Goal: Transaction & Acquisition: Purchase product/service

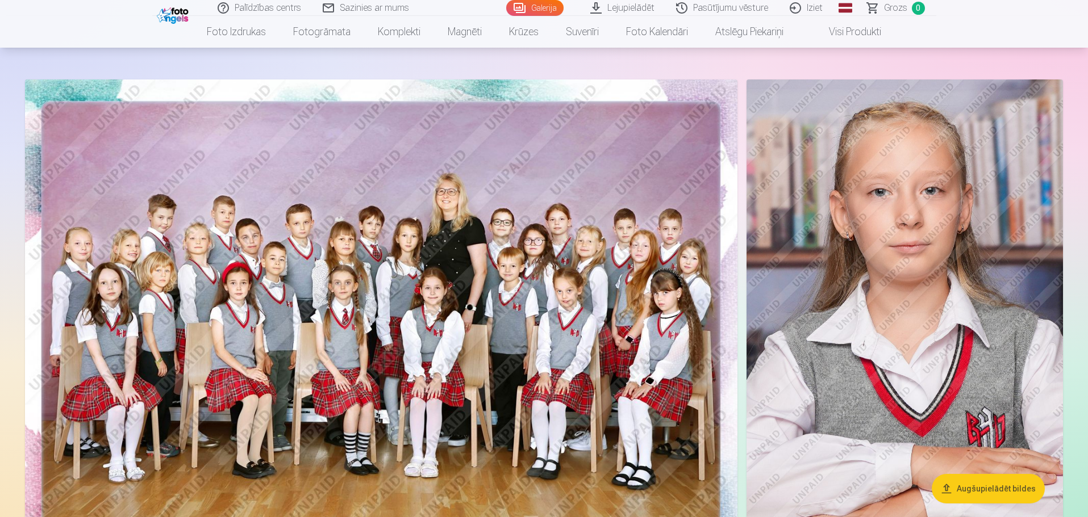
scroll to position [68, 0]
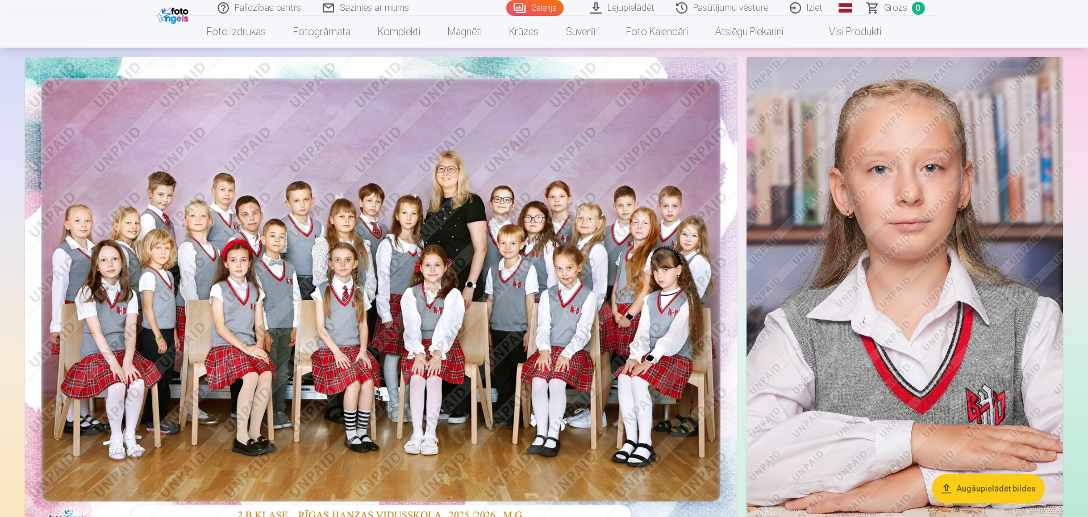
click at [342, 290] on img at bounding box center [381, 294] width 712 height 475
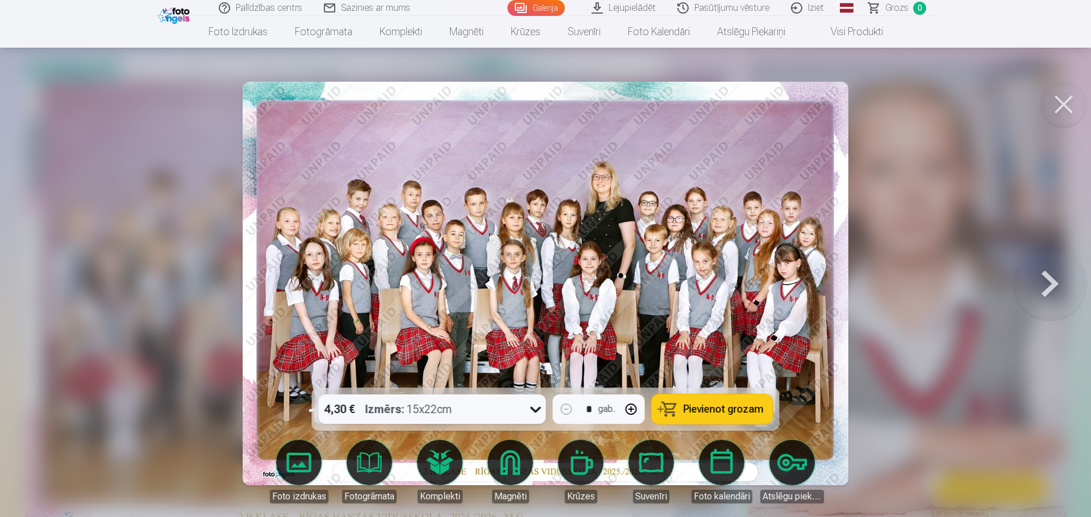
click at [725, 408] on span "Pievienot grozam" at bounding box center [723, 409] width 80 height 10
click at [1063, 116] on button at bounding box center [1063, 104] width 45 height 45
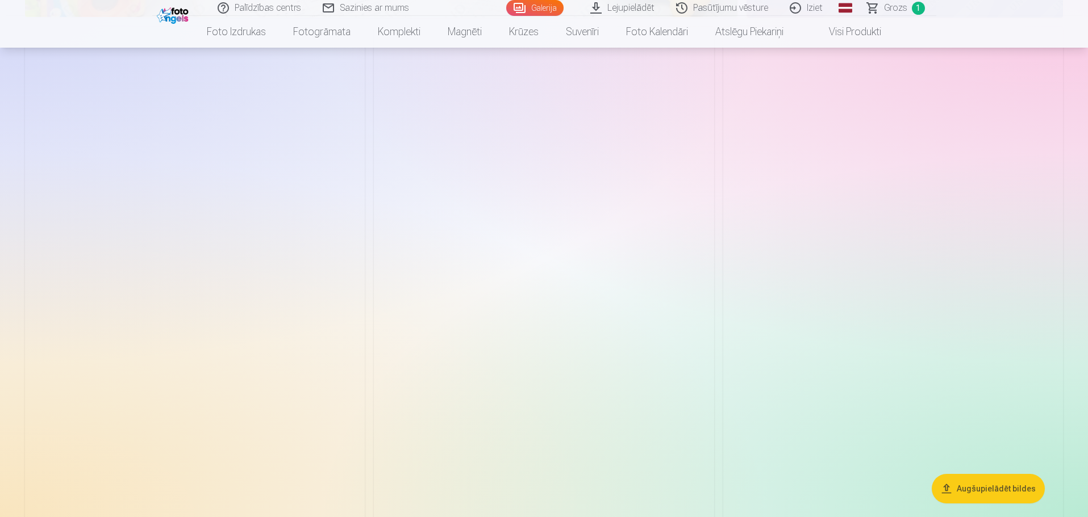
scroll to position [1068, 0]
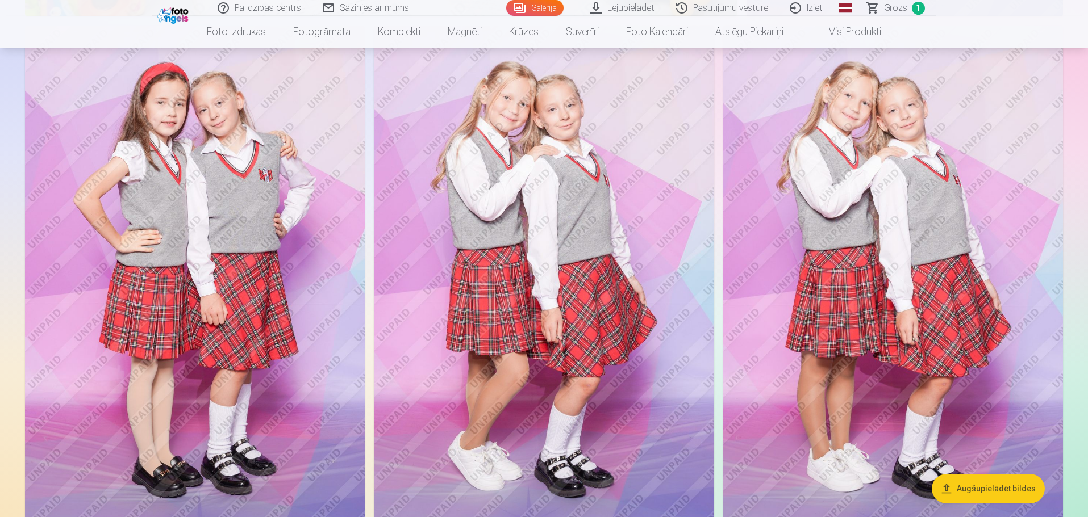
click at [568, 262] on img at bounding box center [544, 281] width 340 height 510
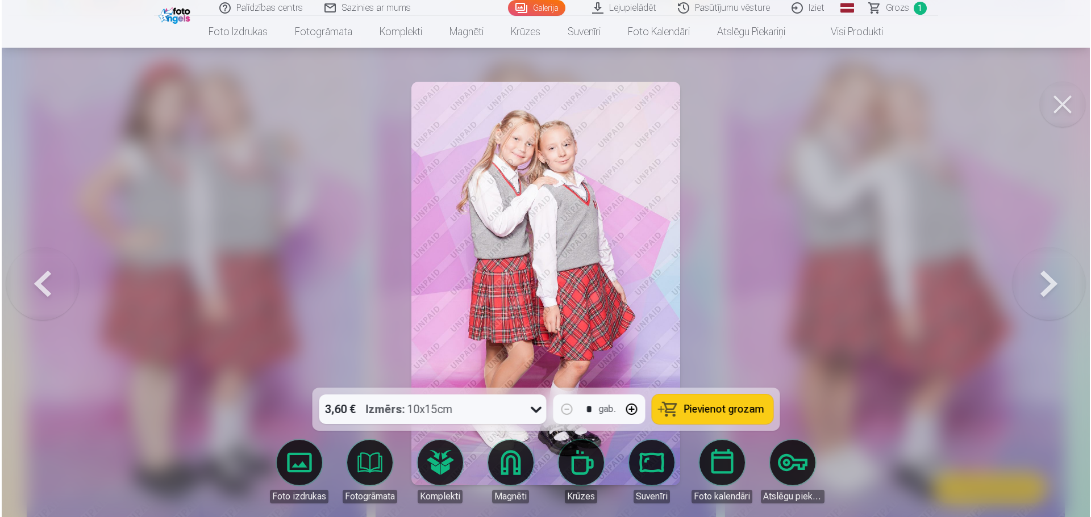
scroll to position [1070, 0]
click at [538, 408] on icon at bounding box center [536, 409] width 18 height 18
click at [724, 404] on span "Pievienot grozam" at bounding box center [723, 409] width 80 height 10
click at [1064, 105] on button at bounding box center [1063, 104] width 45 height 45
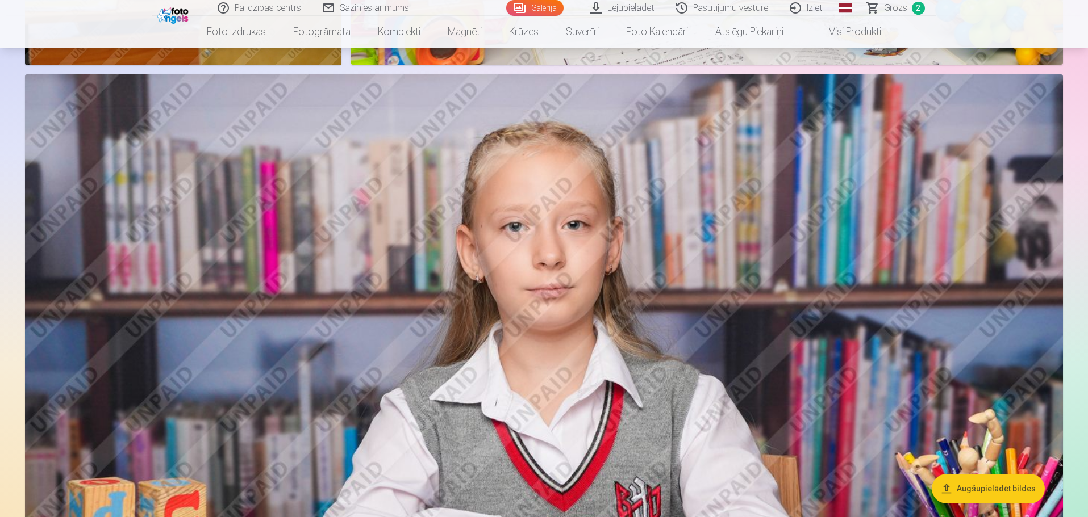
scroll to position [4249, 0]
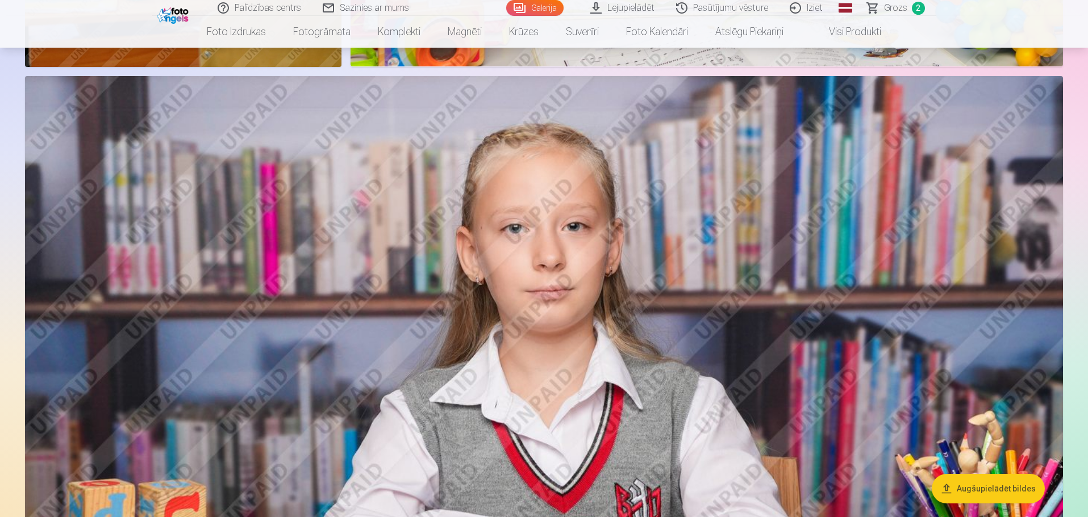
click at [588, 257] on img at bounding box center [544, 422] width 1038 height 692
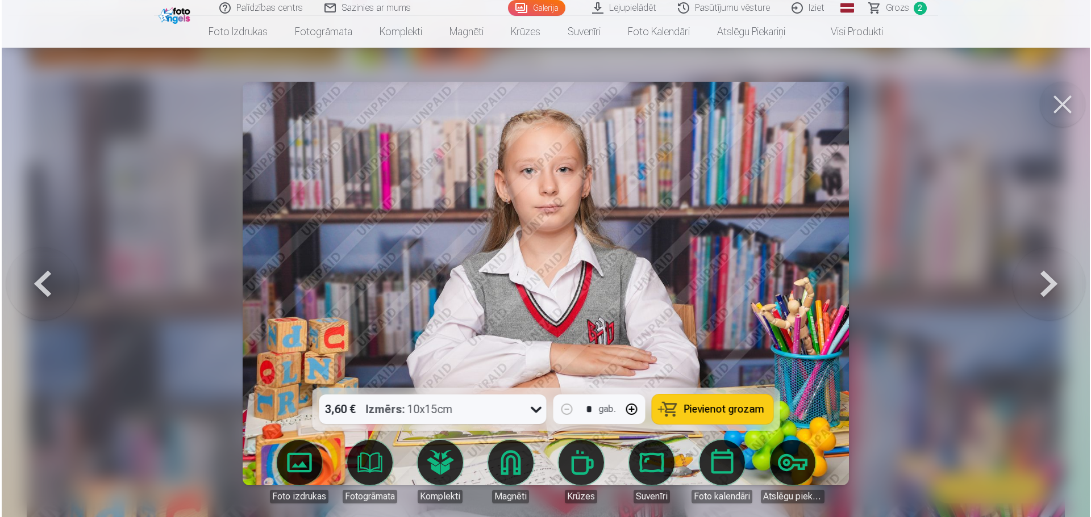
scroll to position [4259, 0]
click at [552, 174] on img at bounding box center [546, 284] width 606 height 404
click at [1079, 98] on button at bounding box center [1063, 104] width 45 height 45
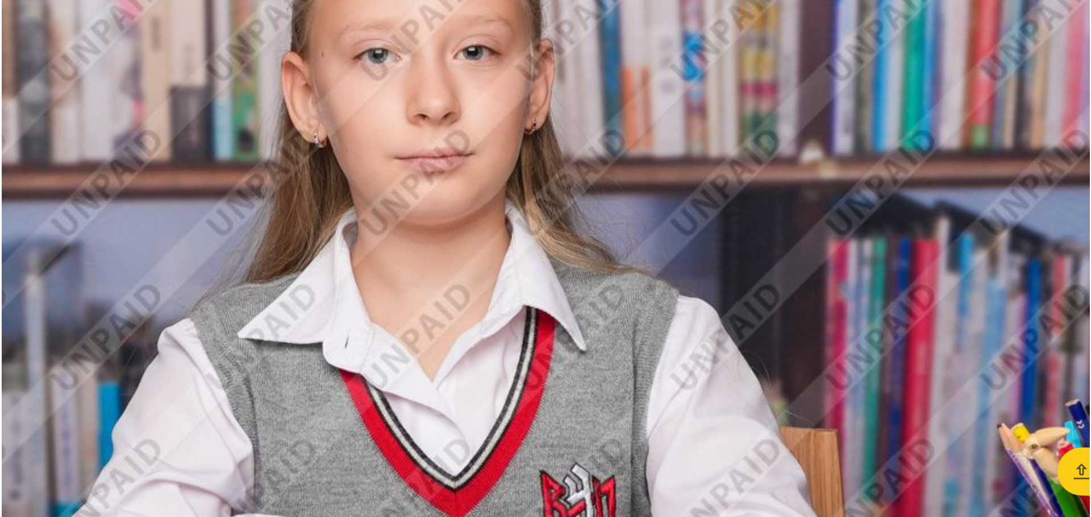
scroll to position [4241, 0]
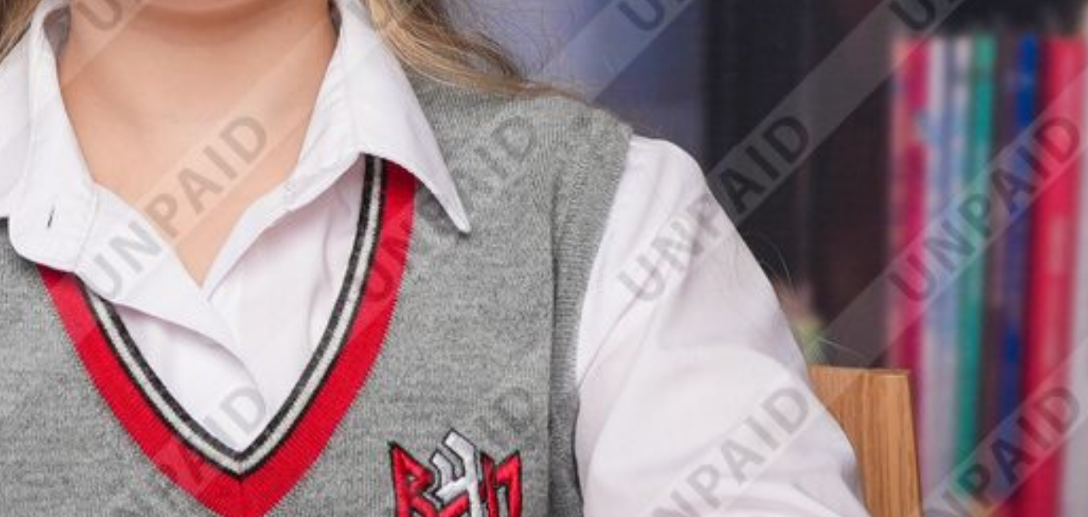
click at [666, 408] on img at bounding box center [544, 430] width 1038 height 692
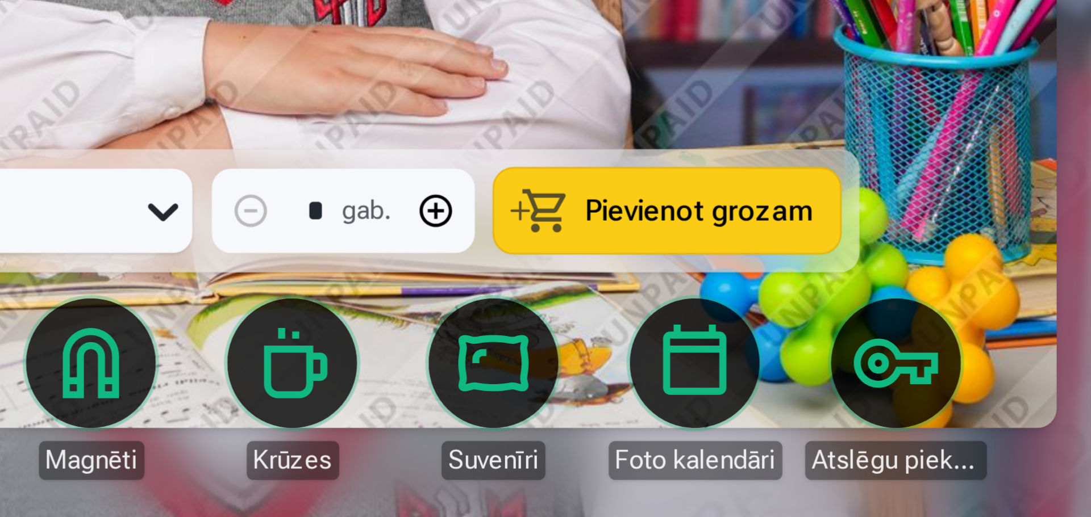
click at [654, 373] on img at bounding box center [546, 284] width 606 height 404
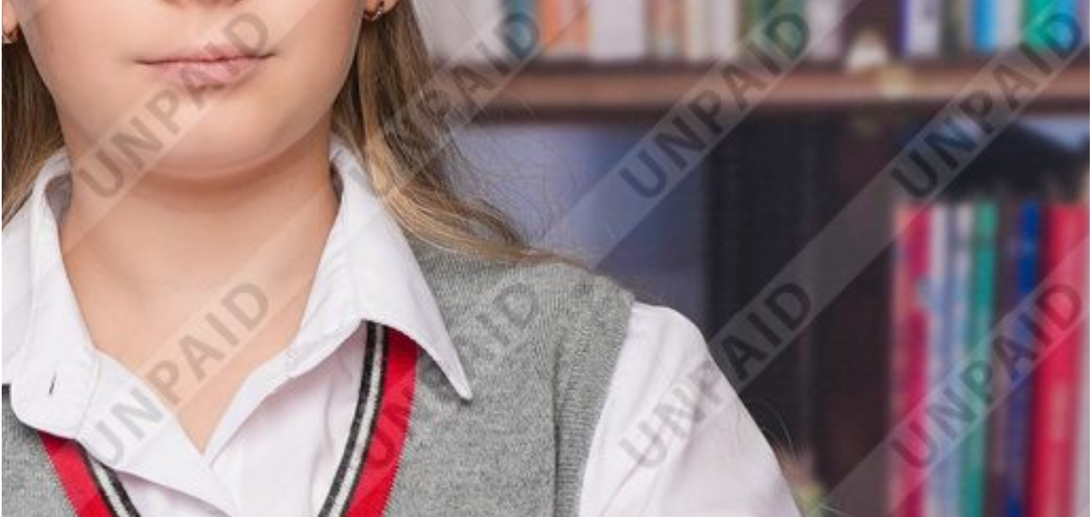
scroll to position [4182, 0]
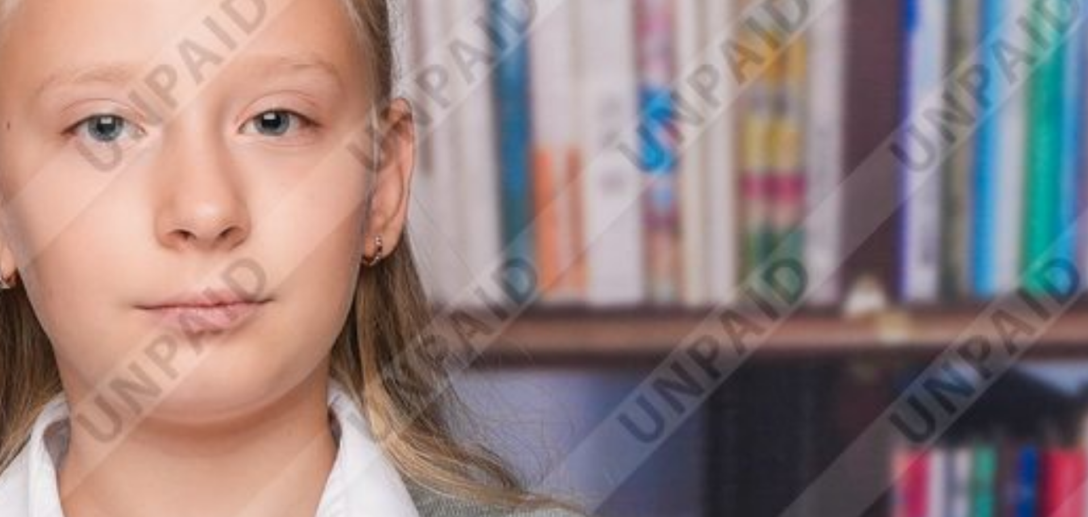
click at [730, 352] on img at bounding box center [544, 489] width 1038 height 692
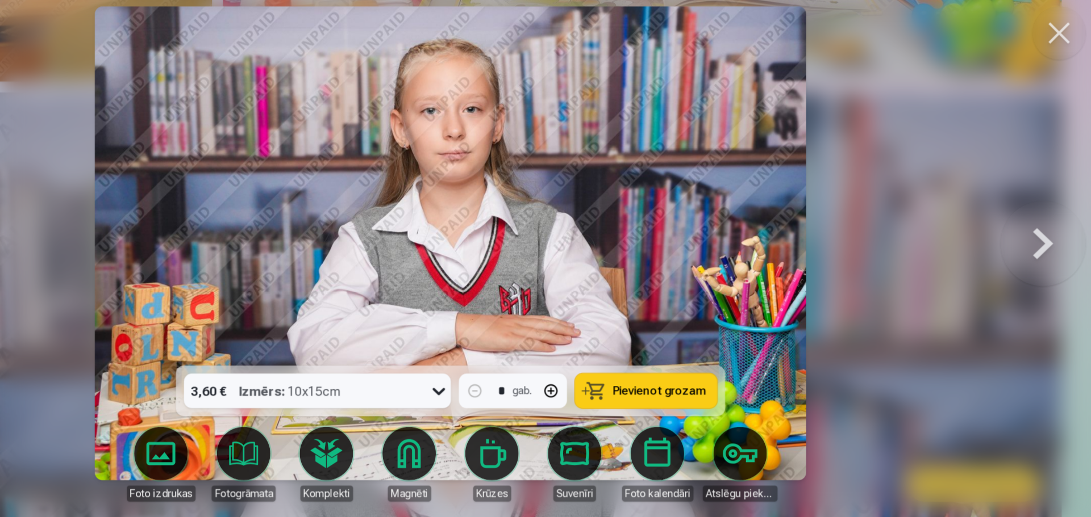
scroll to position [4181, 0]
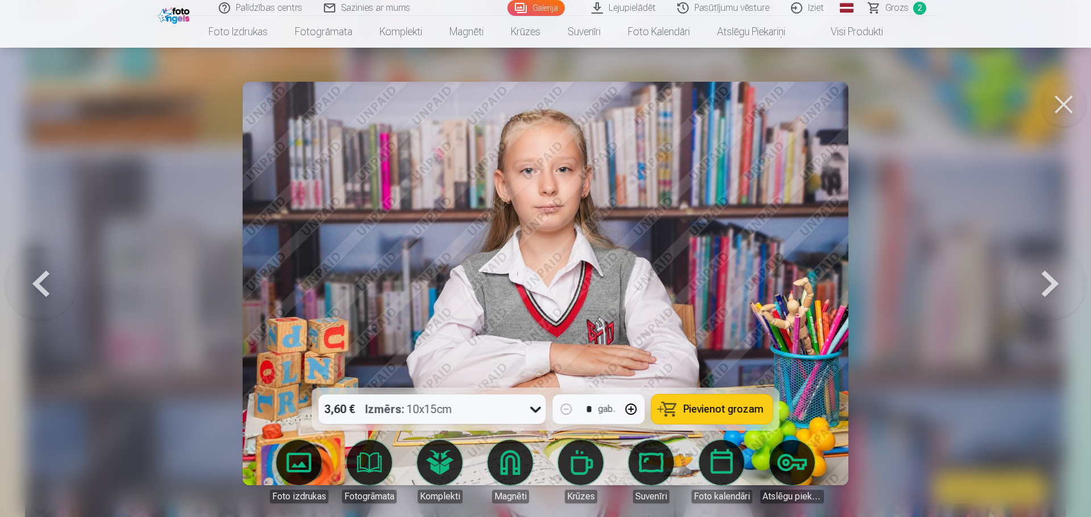
click at [1061, 106] on button at bounding box center [1063, 104] width 45 height 45
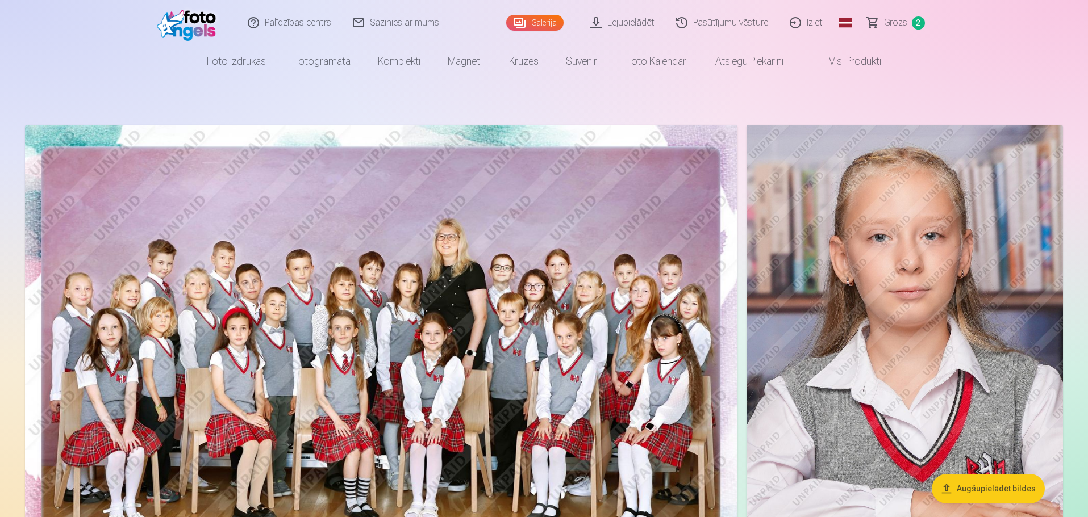
click at [399, 321] on img at bounding box center [381, 362] width 712 height 475
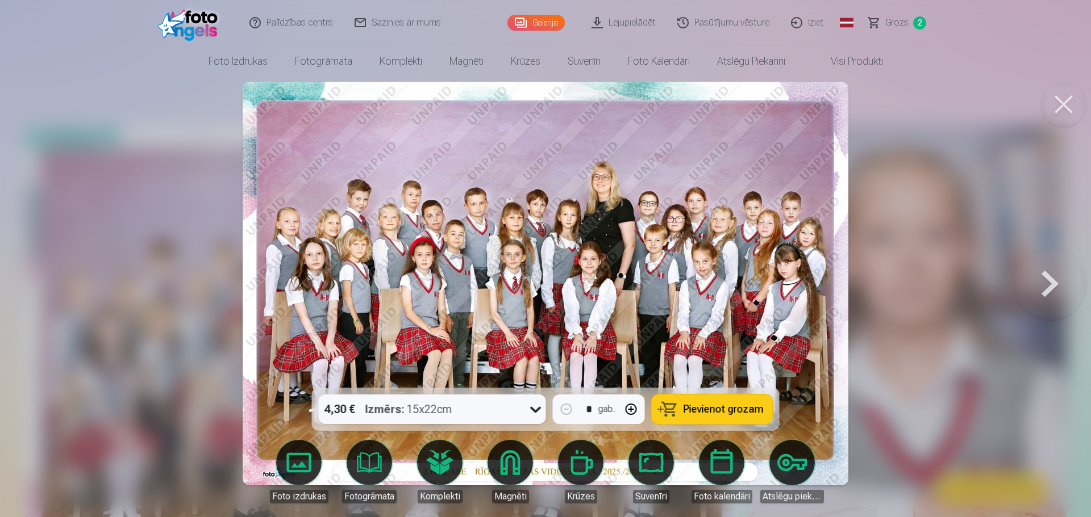
click at [710, 413] on span "Pievienot grozam" at bounding box center [723, 409] width 80 height 10
click at [904, 20] on span "Grozs" at bounding box center [896, 23] width 23 height 14
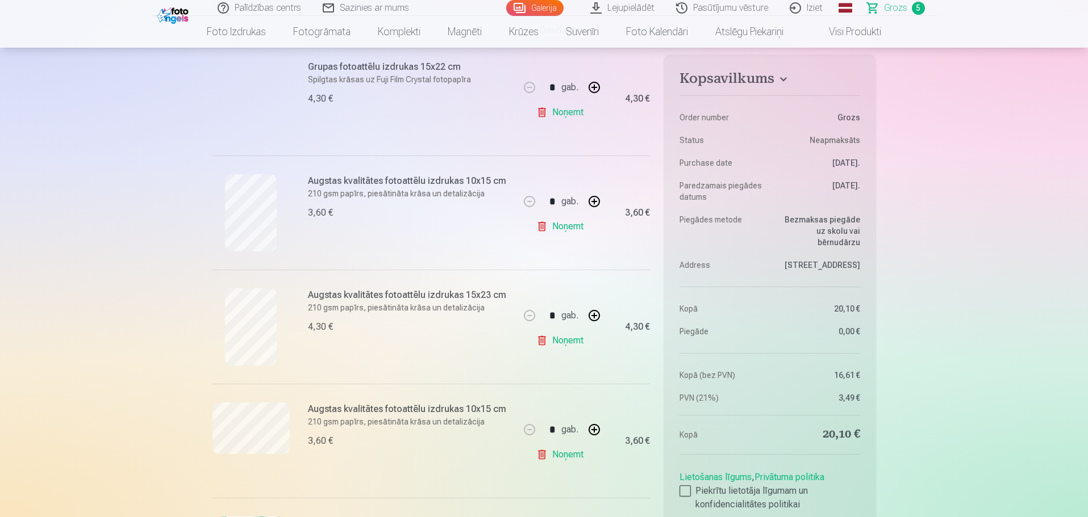
scroll to position [250, 0]
click at [569, 341] on link "Noņemt" at bounding box center [562, 340] width 52 height 23
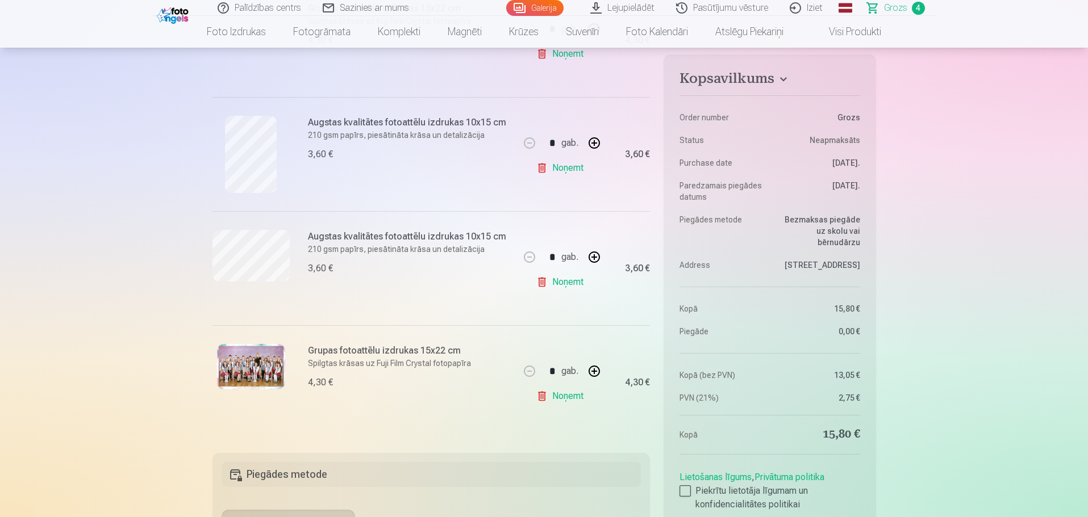
scroll to position [409, 0]
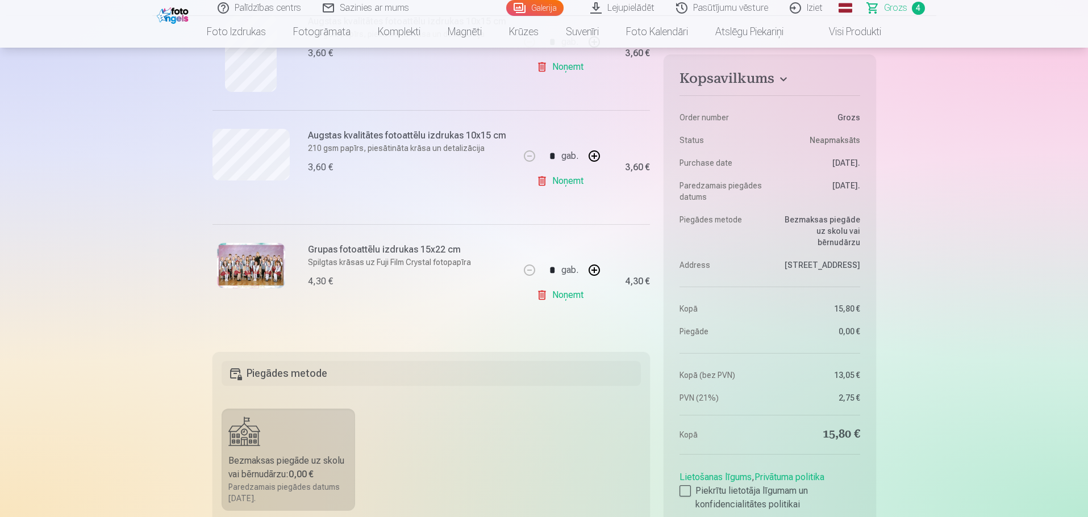
click at [468, 331] on div "Grupas fotoattēlu izdrukas 15x22 cm Spilgtas krāsas uz Fuji Film Crystal fotopa…" at bounding box center [365, 281] width 307 height 114
